Goal: Task Accomplishment & Management: Manage account settings

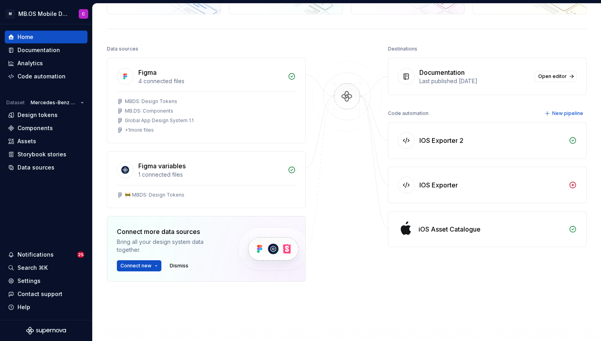
scroll to position [69, 0]
click at [29, 280] on div "Settings" at bounding box center [29, 281] width 23 height 8
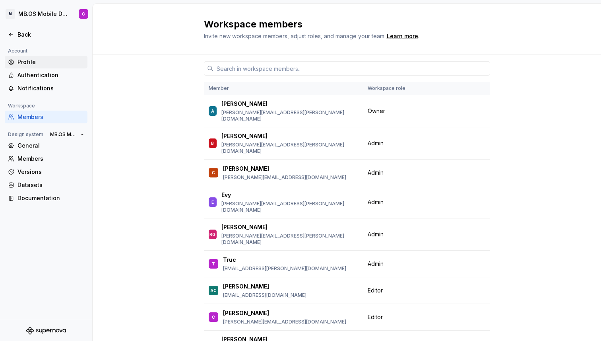
click at [27, 62] on div "Profile" at bounding box center [51, 62] width 67 height 8
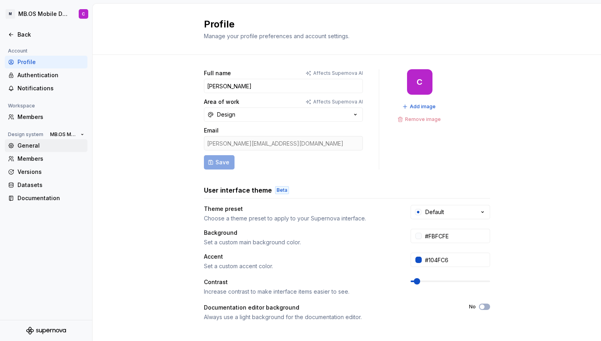
click at [30, 146] on div "General" at bounding box center [51, 146] width 67 height 8
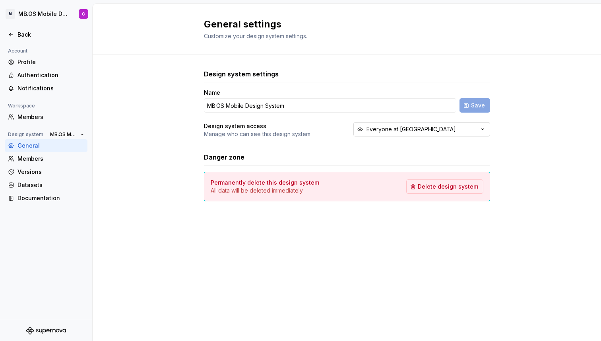
click at [434, 136] on button "Everyone at [GEOGRAPHIC_DATA]" at bounding box center [422, 129] width 137 height 14
click at [323, 134] on div "Design system access Manage who can see this design system. Everyone at [GEOGRA…" at bounding box center [347, 130] width 286 height 16
click at [42, 188] on div "Datasets" at bounding box center [51, 185] width 67 height 8
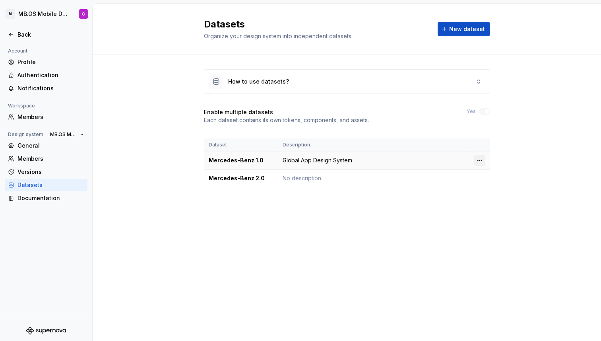
click at [479, 162] on html "M MB.OS Mobile Design System C Back Account Profile Authentication Notification…" at bounding box center [300, 170] width 601 height 341
click at [420, 196] on html "M MB.OS Mobile Design System C Back Account Profile Authentication Notification…" at bounding box center [300, 170] width 601 height 341
click at [478, 180] on html "M MB.OS Mobile Design System C Back Account Profile Authentication Notification…" at bounding box center [300, 170] width 601 height 341
click at [428, 207] on html "M MB.OS Mobile Design System C Back Account Profile Authentication Notification…" at bounding box center [300, 170] width 601 height 341
click at [467, 83] on div "How to use datasets?" at bounding box center [347, 82] width 286 height 24
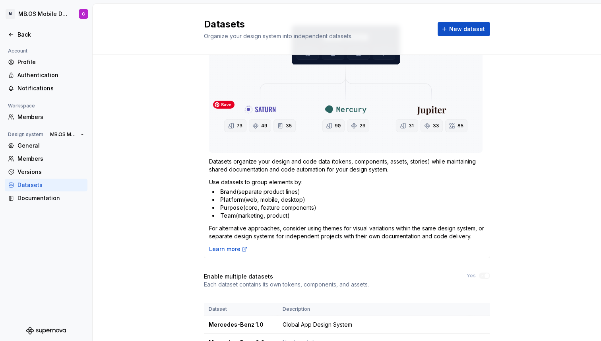
scroll to position [93, 0]
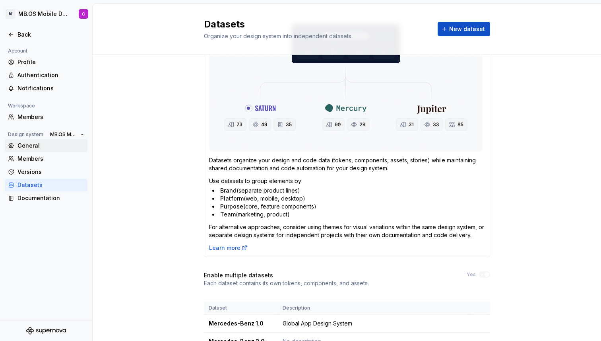
click at [31, 144] on div "General" at bounding box center [51, 146] width 67 height 8
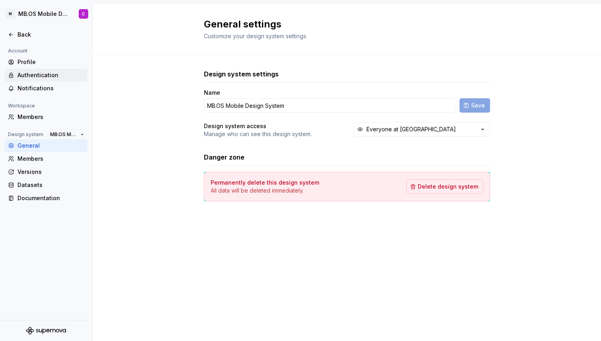
click at [38, 74] on div "Authentication" at bounding box center [51, 75] width 67 height 8
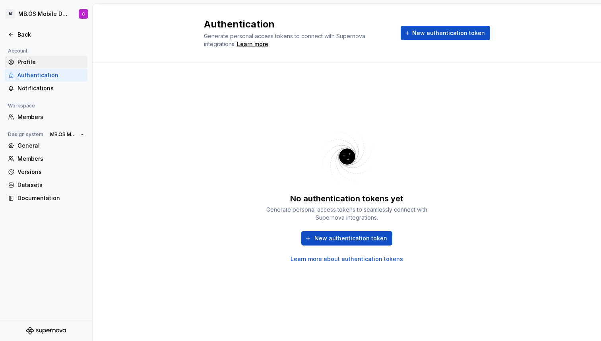
click at [30, 61] on div "Profile" at bounding box center [51, 62] width 67 height 8
